Goal: Task Accomplishment & Management: Use online tool/utility

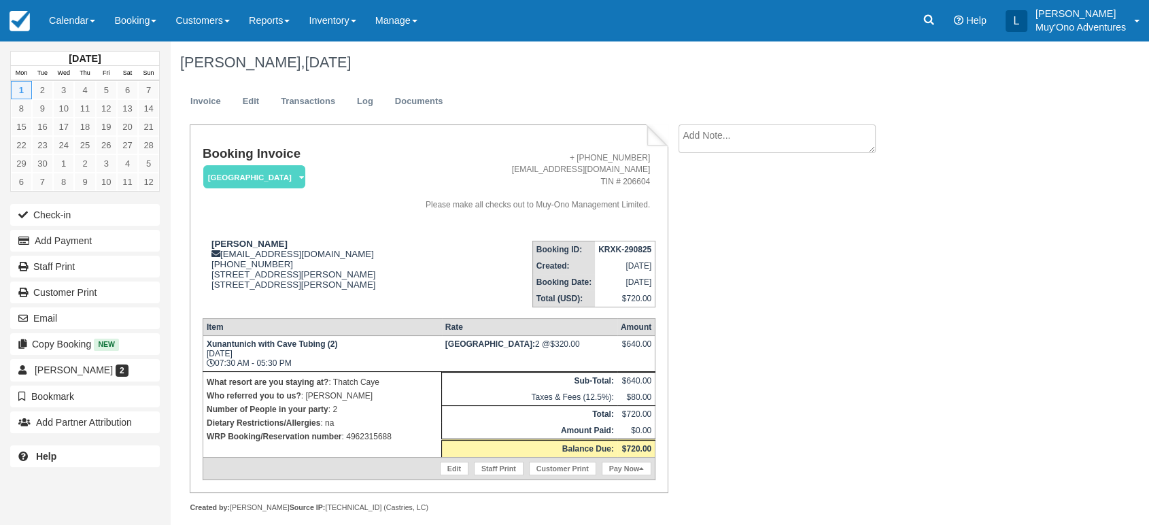
click at [92, 16] on link "Calendar" at bounding box center [71, 20] width 65 height 41
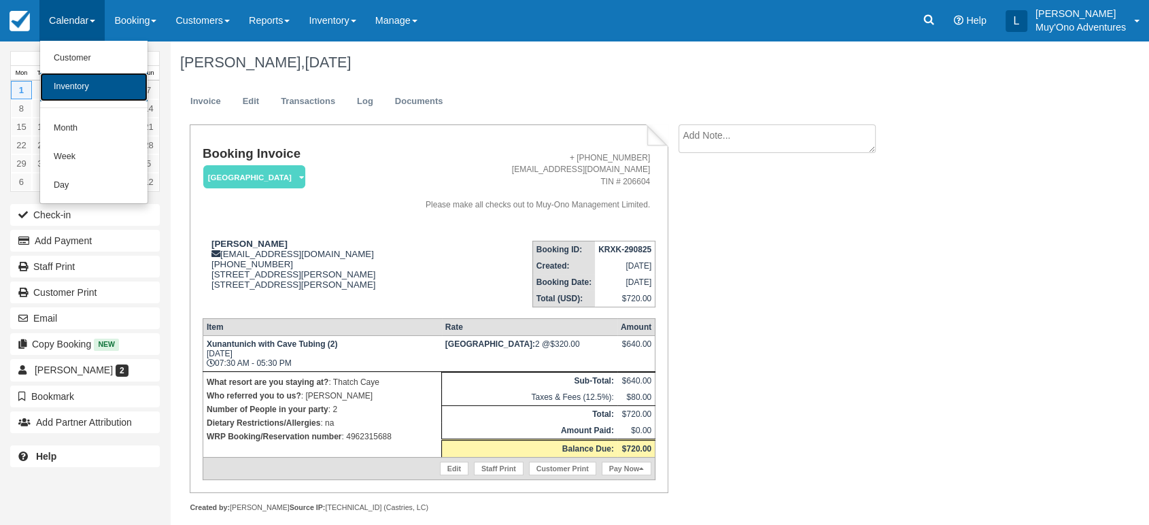
click at [90, 95] on link "Inventory" at bounding box center [93, 87] width 107 height 29
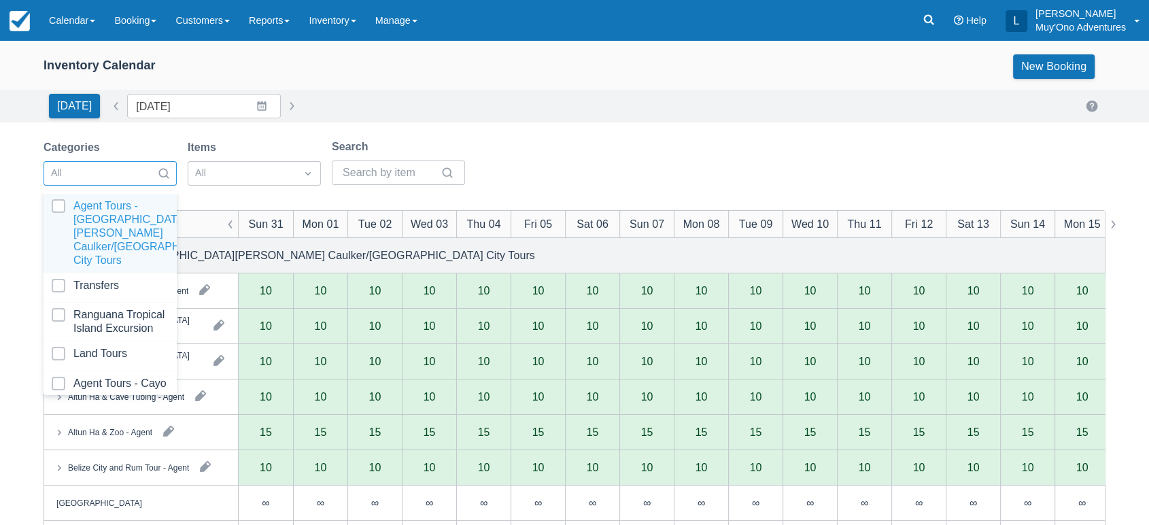
click at [172, 178] on div at bounding box center [164, 173] width 24 height 19
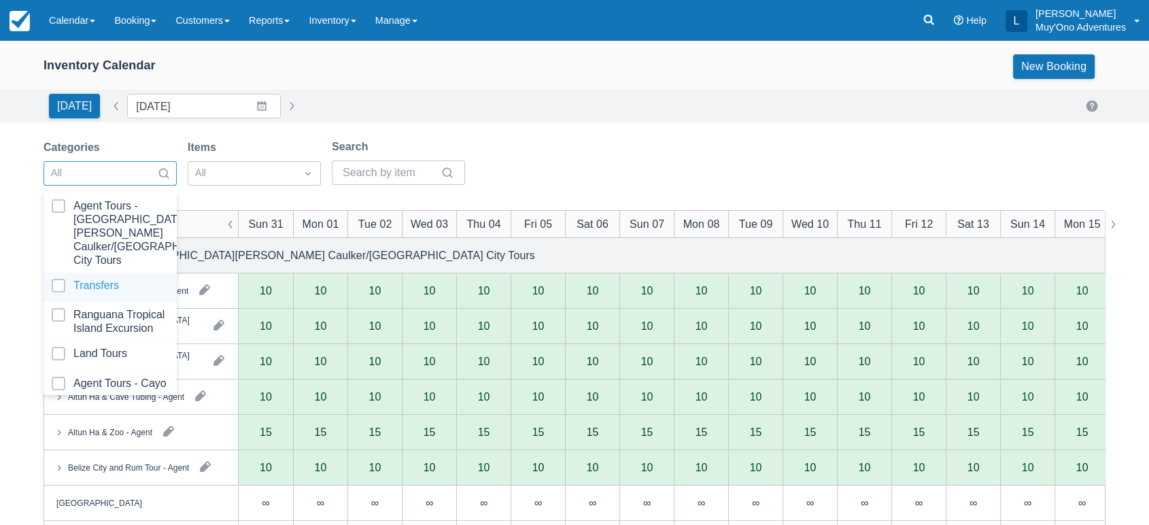
scroll to position [135, 0]
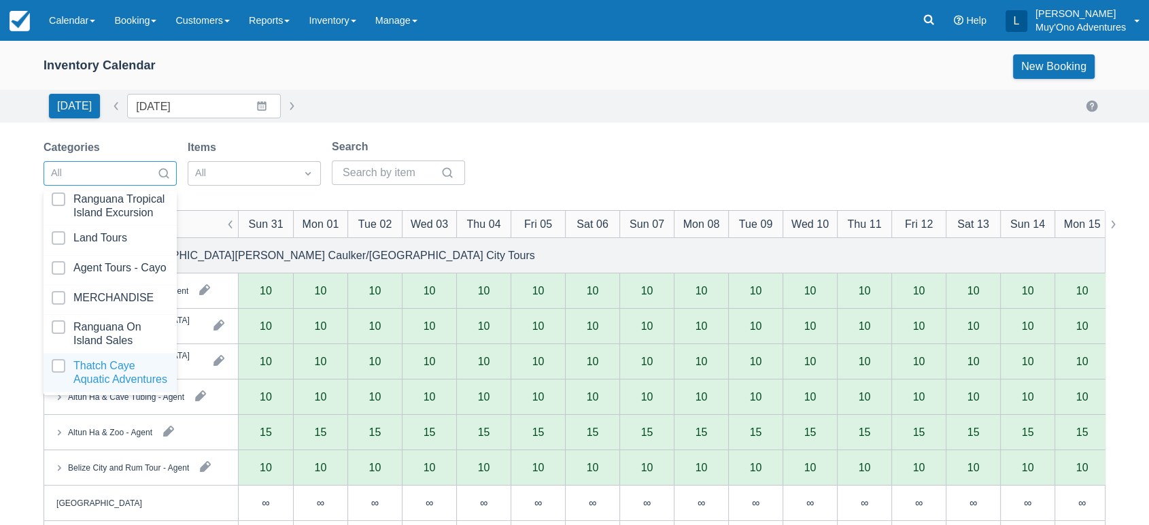
click at [103, 359] on div at bounding box center [110, 372] width 117 height 27
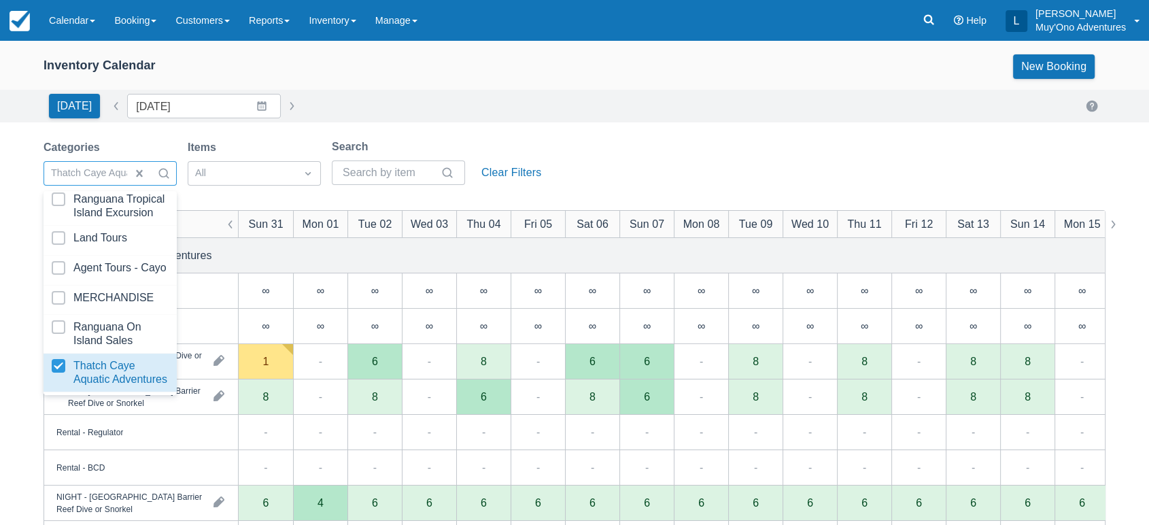
click at [908, 107] on div "Today Date 08/31/25 Navigate forward to interact with the calendar and select a…" at bounding box center [575, 106] width 1062 height 24
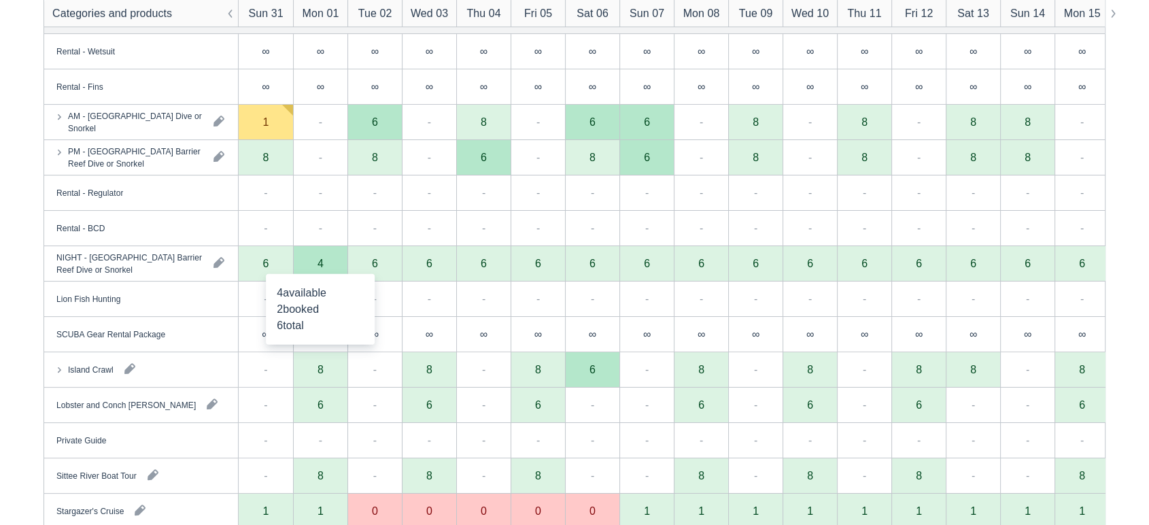
scroll to position [305, 0]
